Goal: Task Accomplishment & Management: Manage account settings

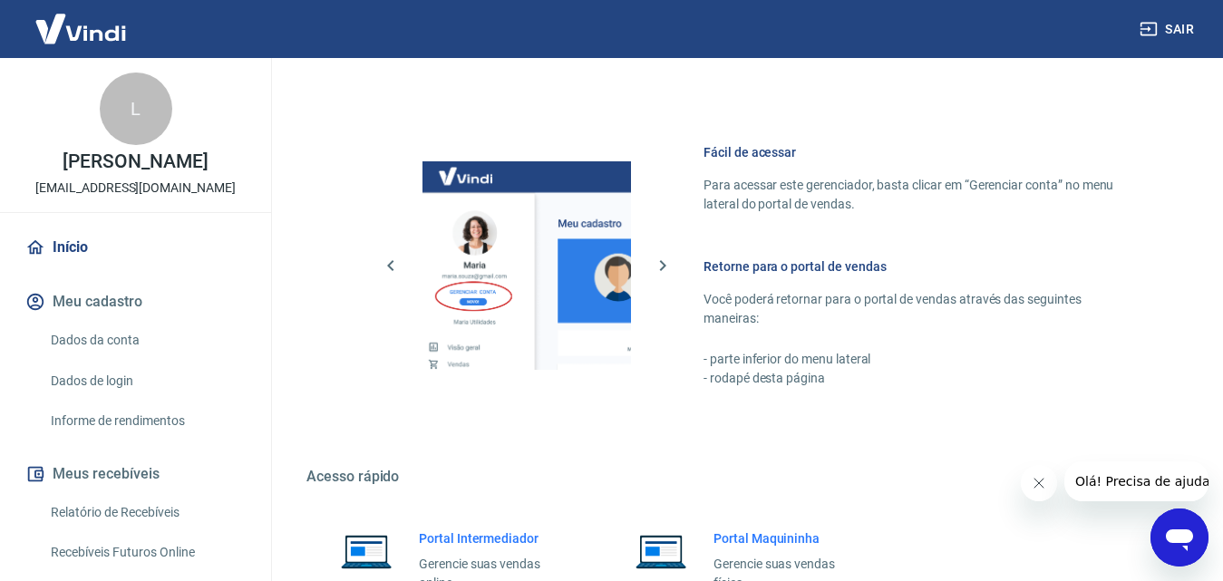
scroll to position [907, 0]
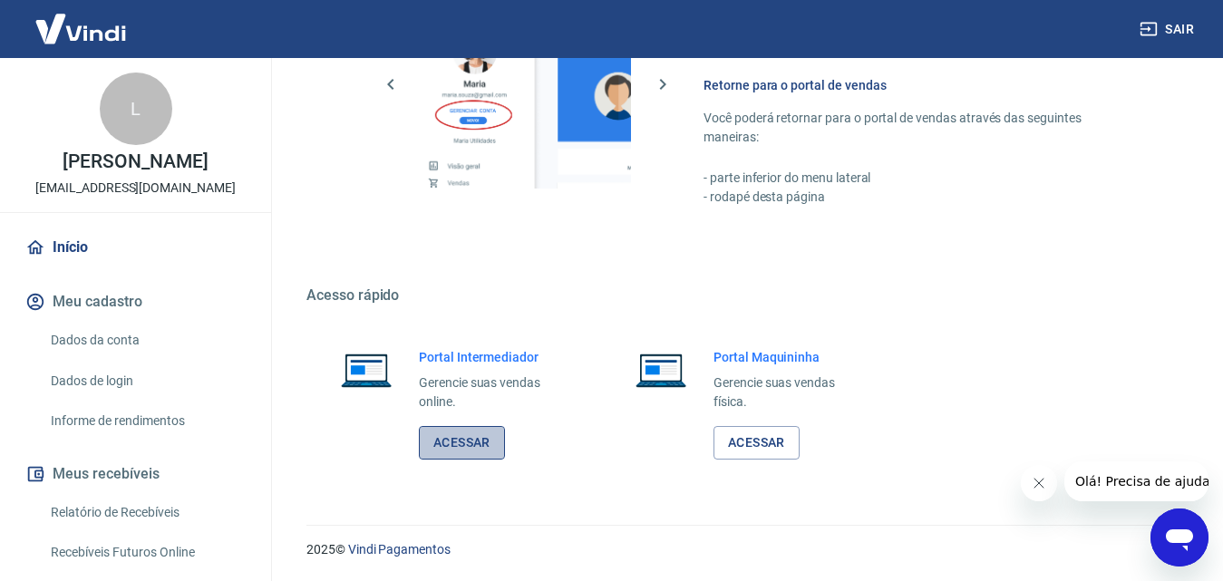
click at [480, 430] on link "Acessar" at bounding box center [462, 443] width 86 height 34
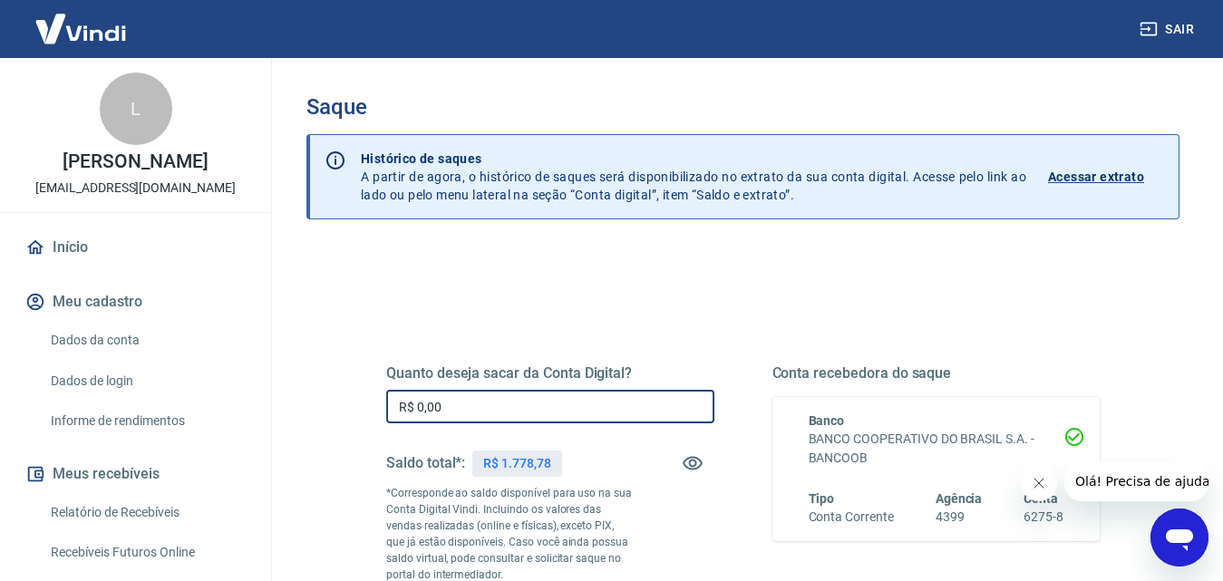
click at [594, 398] on input "R$ 0,00" at bounding box center [550, 407] width 328 height 34
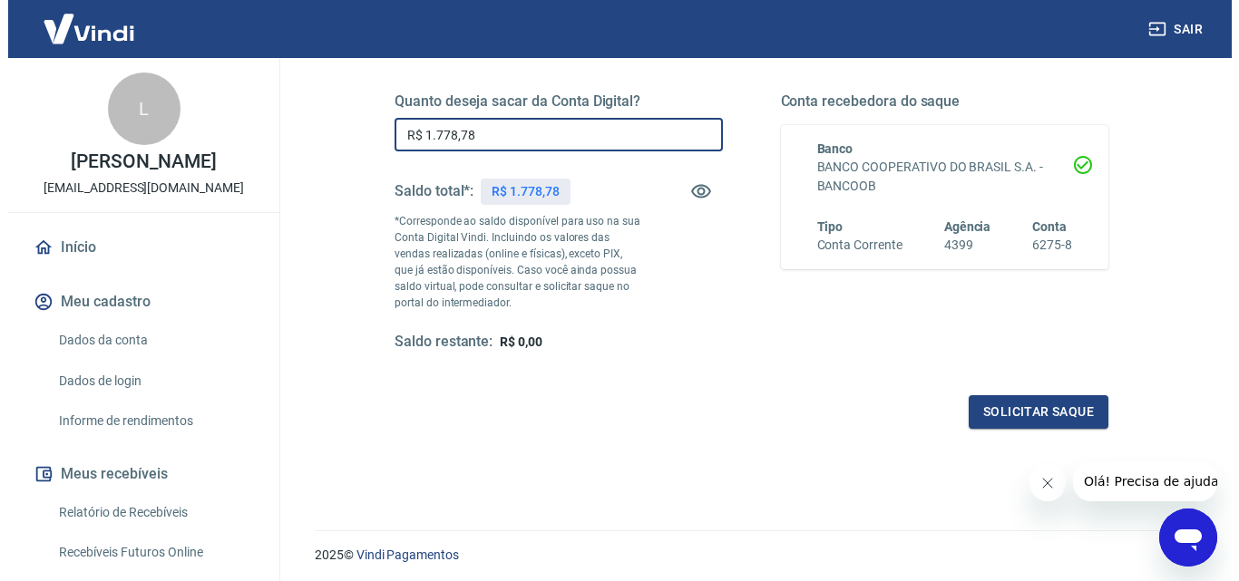
scroll to position [332, 0]
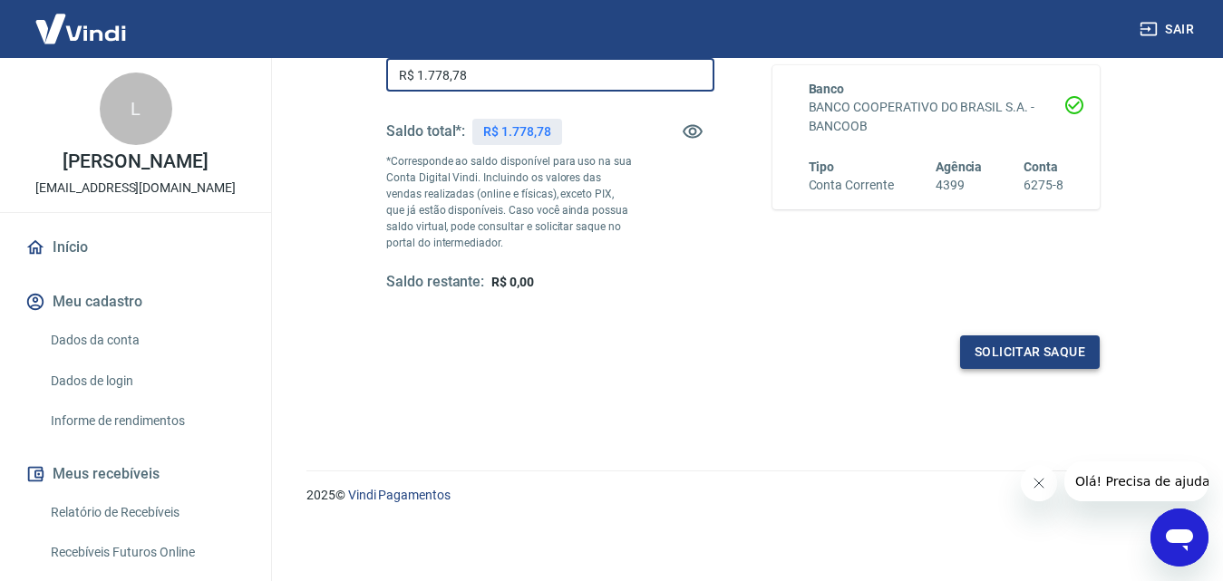
type input "R$ 1.778,78"
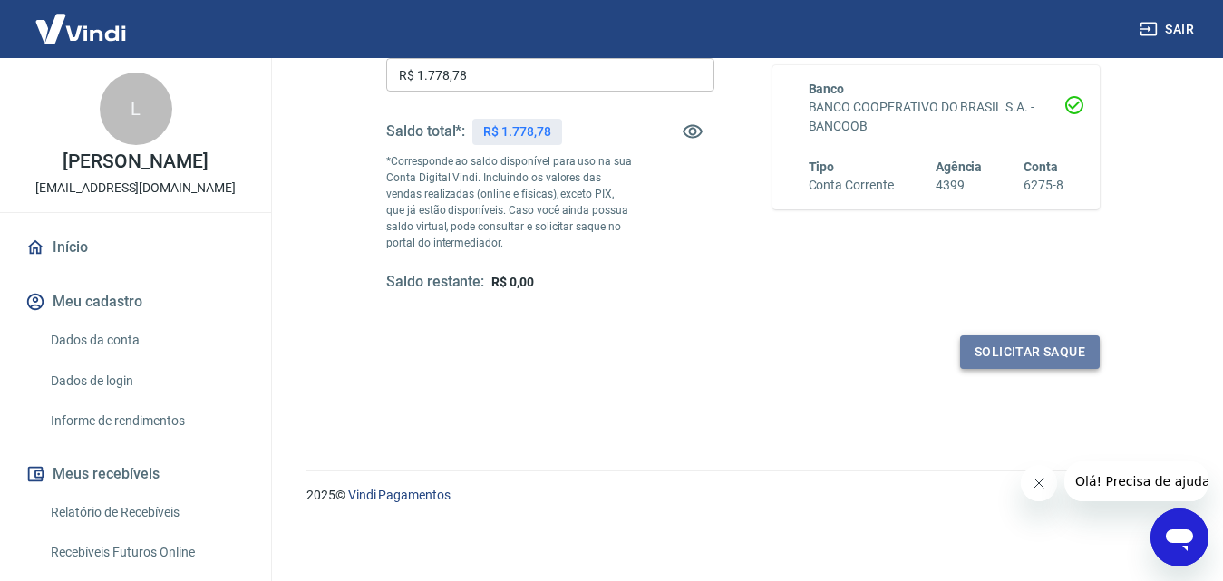
click at [1077, 356] on button "Solicitar saque" at bounding box center [1030, 353] width 140 height 34
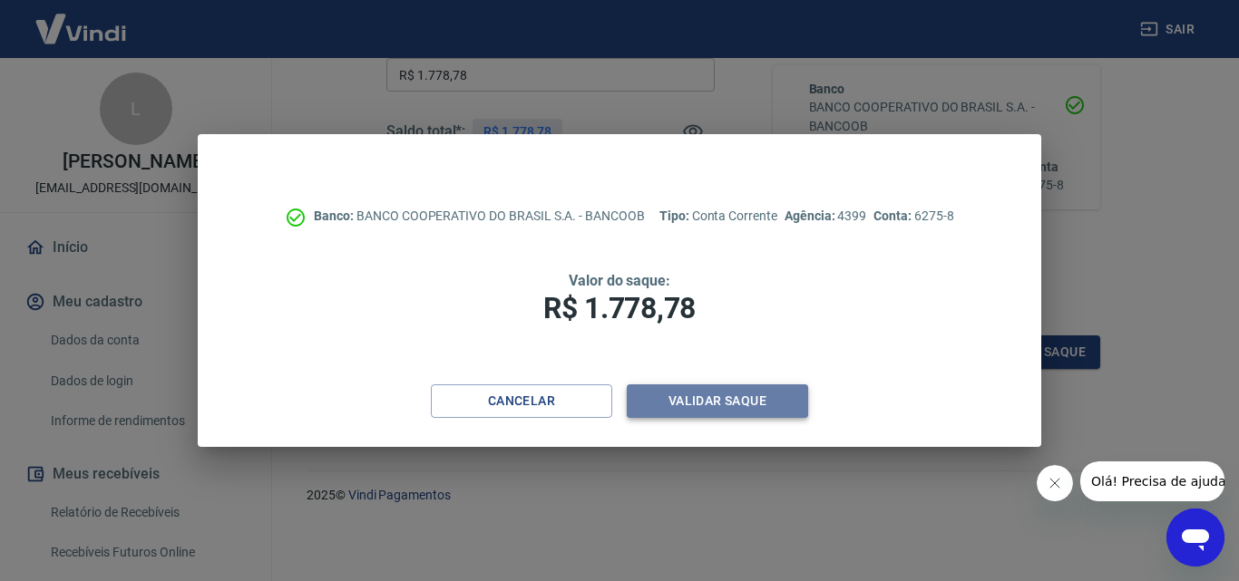
click at [748, 394] on button "Validar saque" at bounding box center [717, 401] width 181 height 34
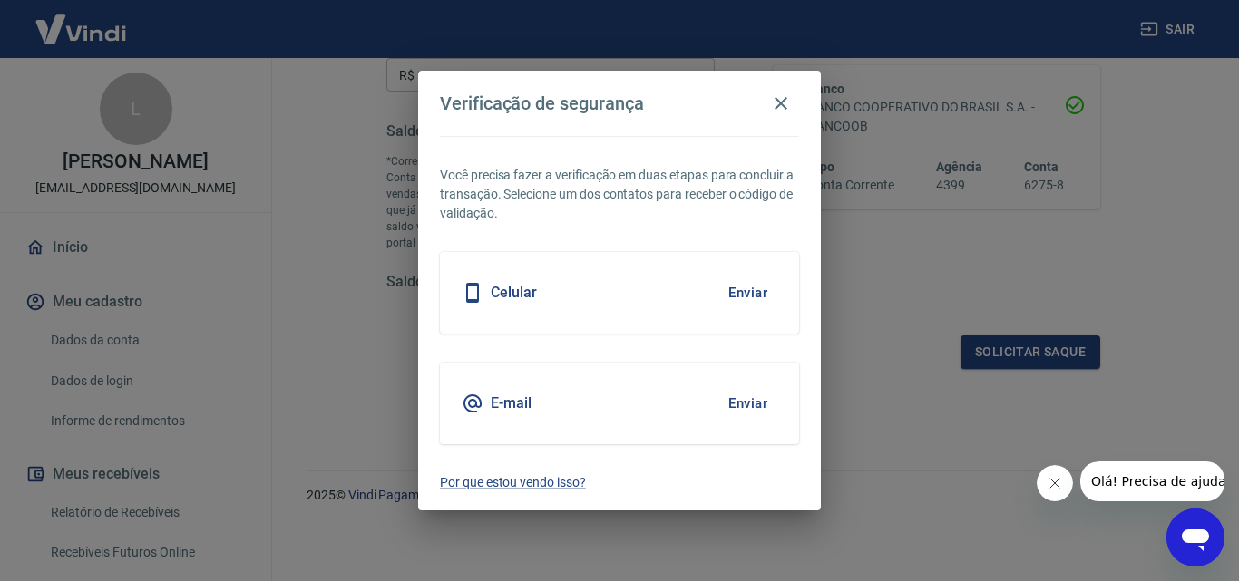
click at [742, 288] on button "Enviar" at bounding box center [747, 293] width 59 height 38
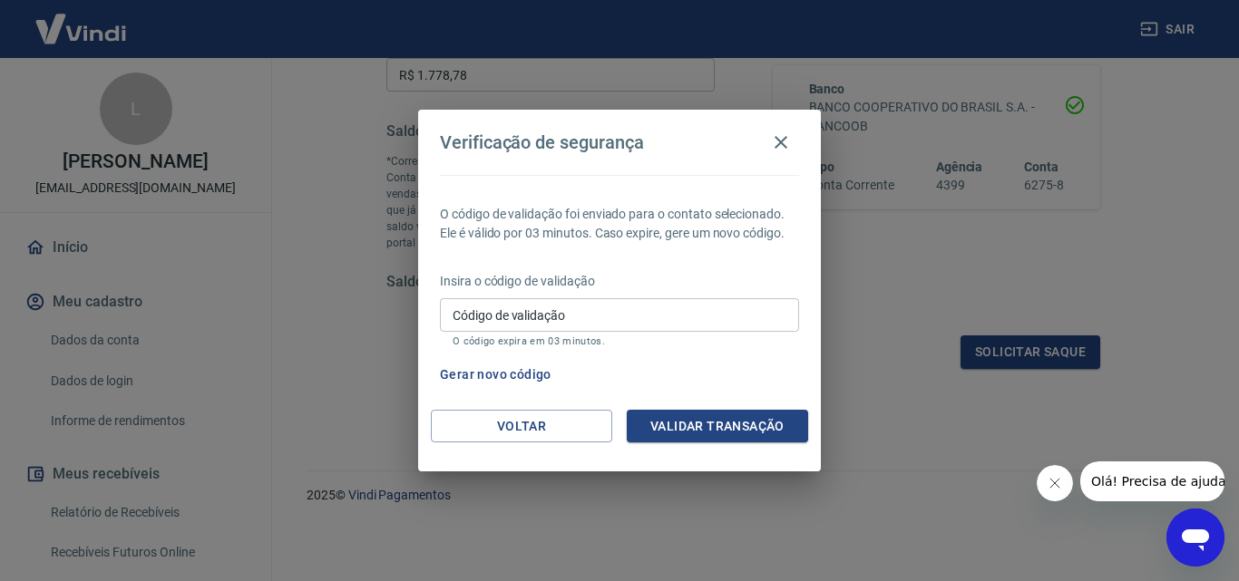
click at [688, 306] on input "Código de validação" at bounding box center [619, 315] width 359 height 34
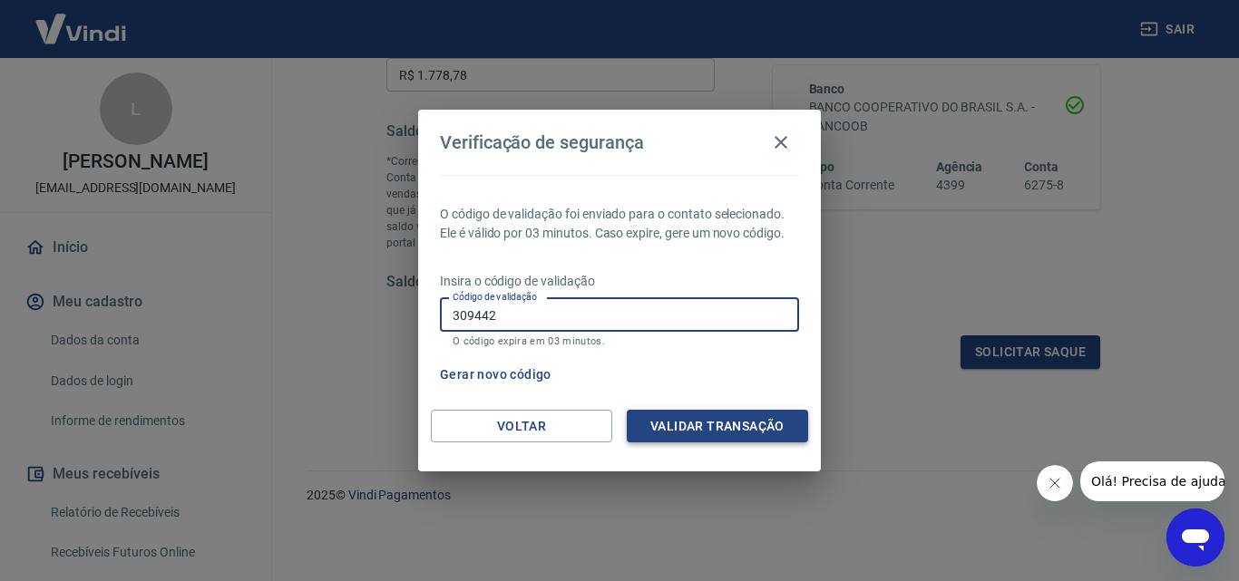
type input "309442"
click at [682, 427] on button "Validar transação" at bounding box center [717, 427] width 181 height 34
